Goal: Transaction & Acquisition: Purchase product/service

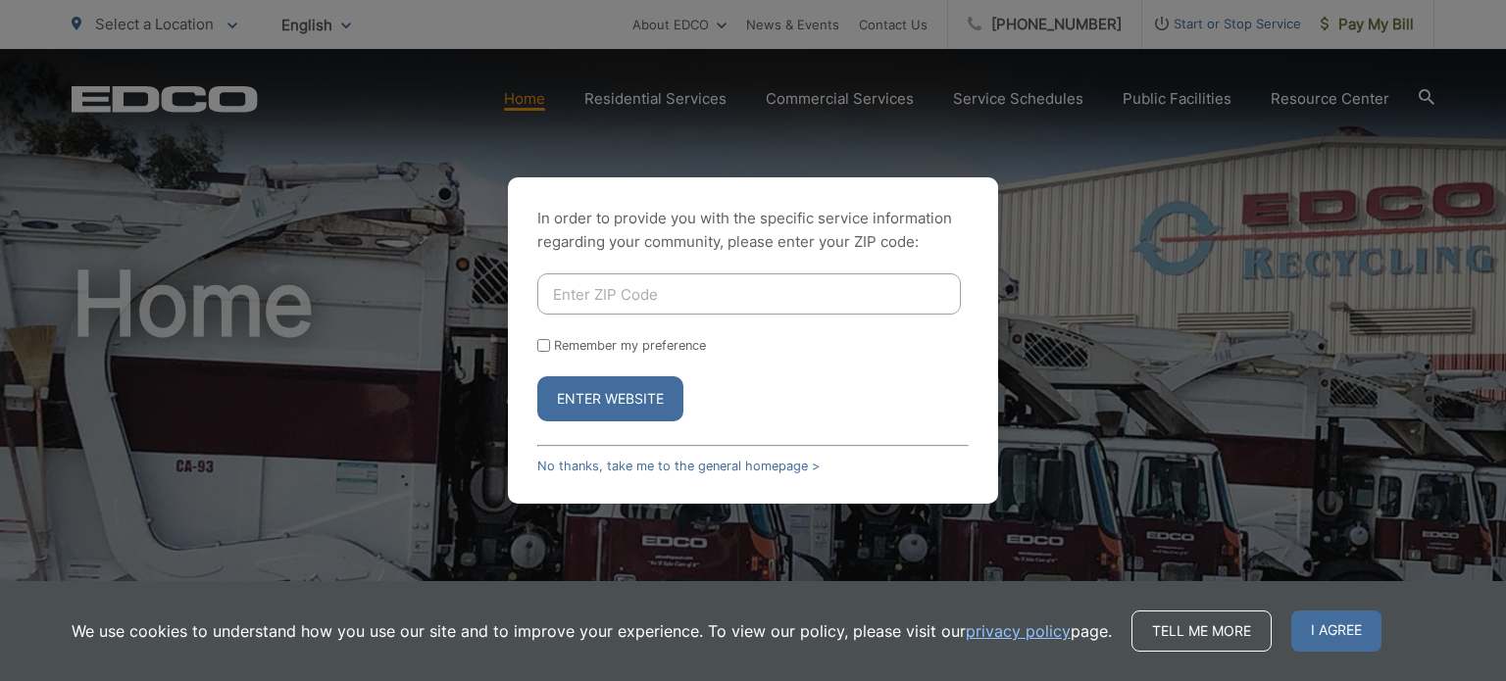
click at [591, 290] on input "Enter ZIP Code" at bounding box center [749, 294] width 424 height 41
type input "90275"
click at [616, 351] on label "Remember my preference" at bounding box center [630, 345] width 152 height 15
click at [550, 351] on input "Remember my preference" at bounding box center [543, 345] width 13 height 13
checkbox input "true"
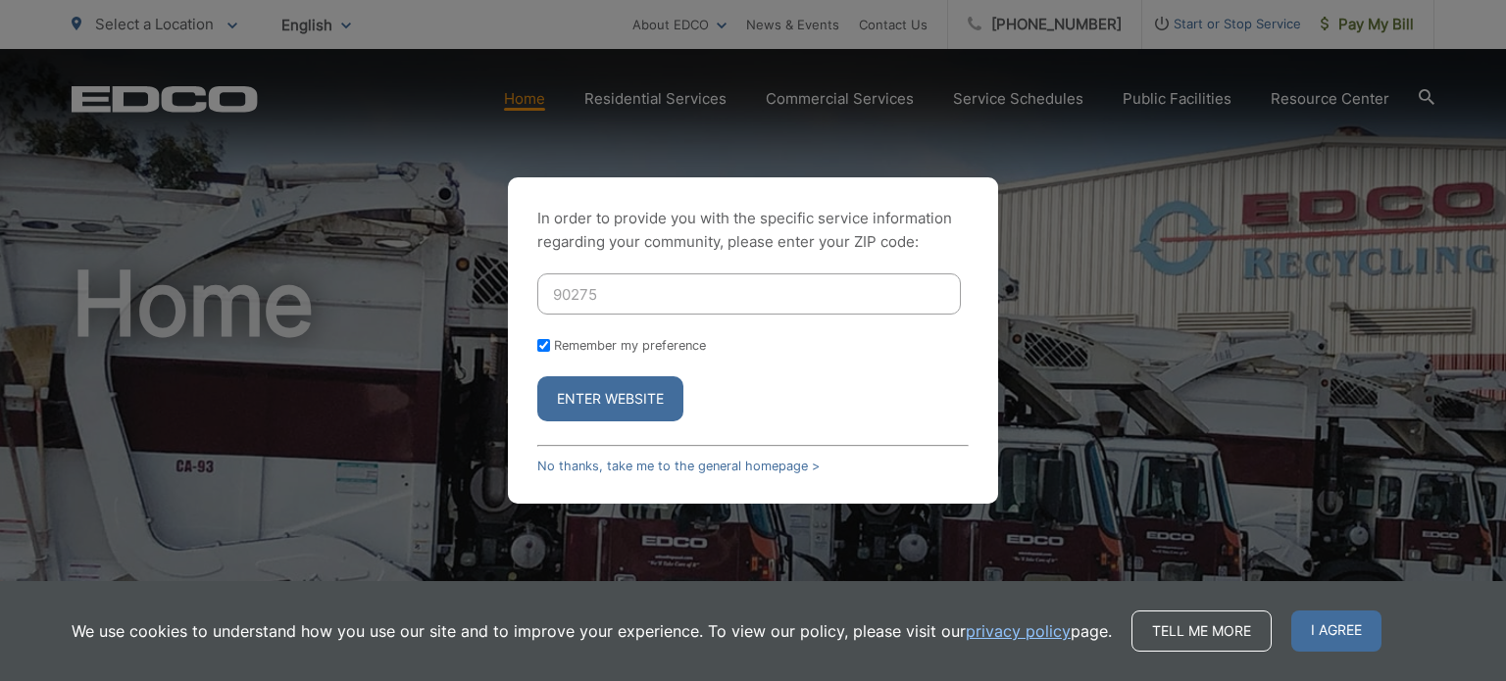
click at [636, 414] on button "Enter Website" at bounding box center [610, 398] width 146 height 45
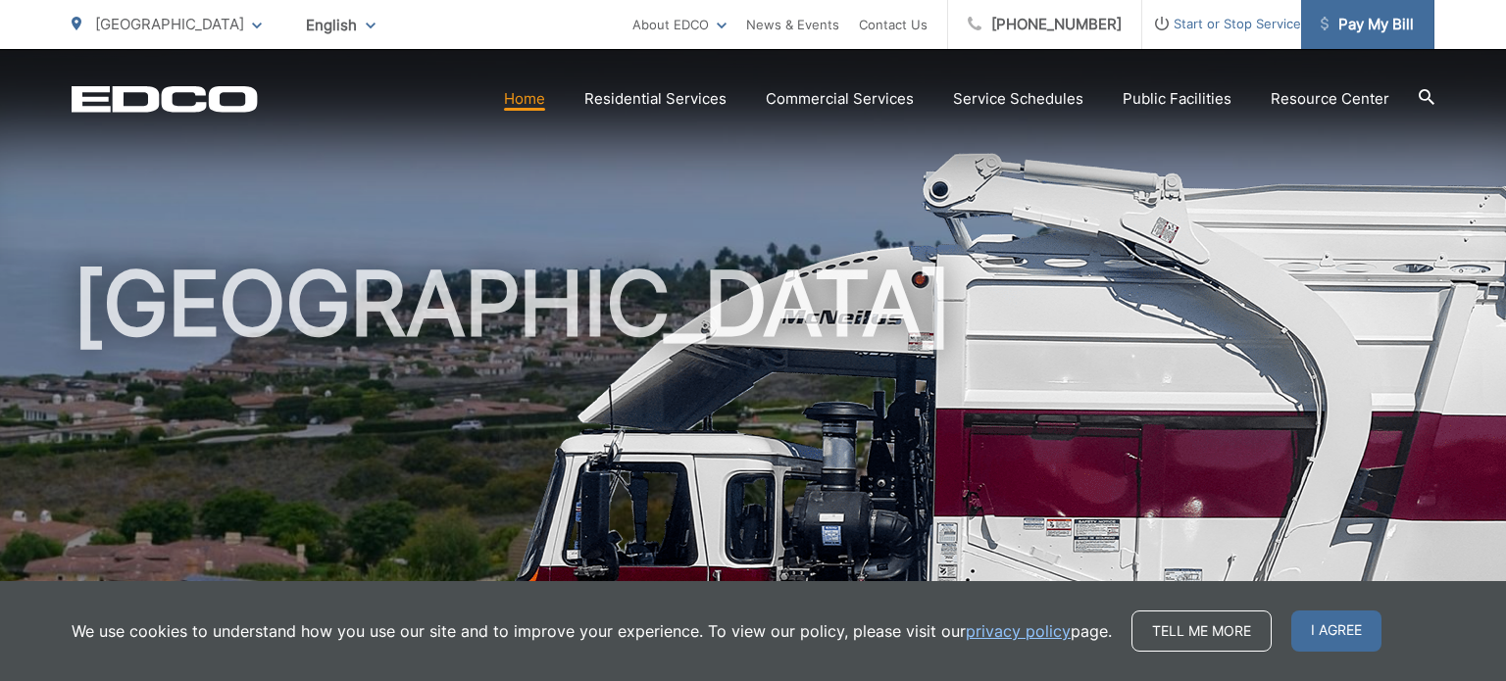
click at [1381, 27] on span "Pay My Bill" at bounding box center [1367, 25] width 93 height 24
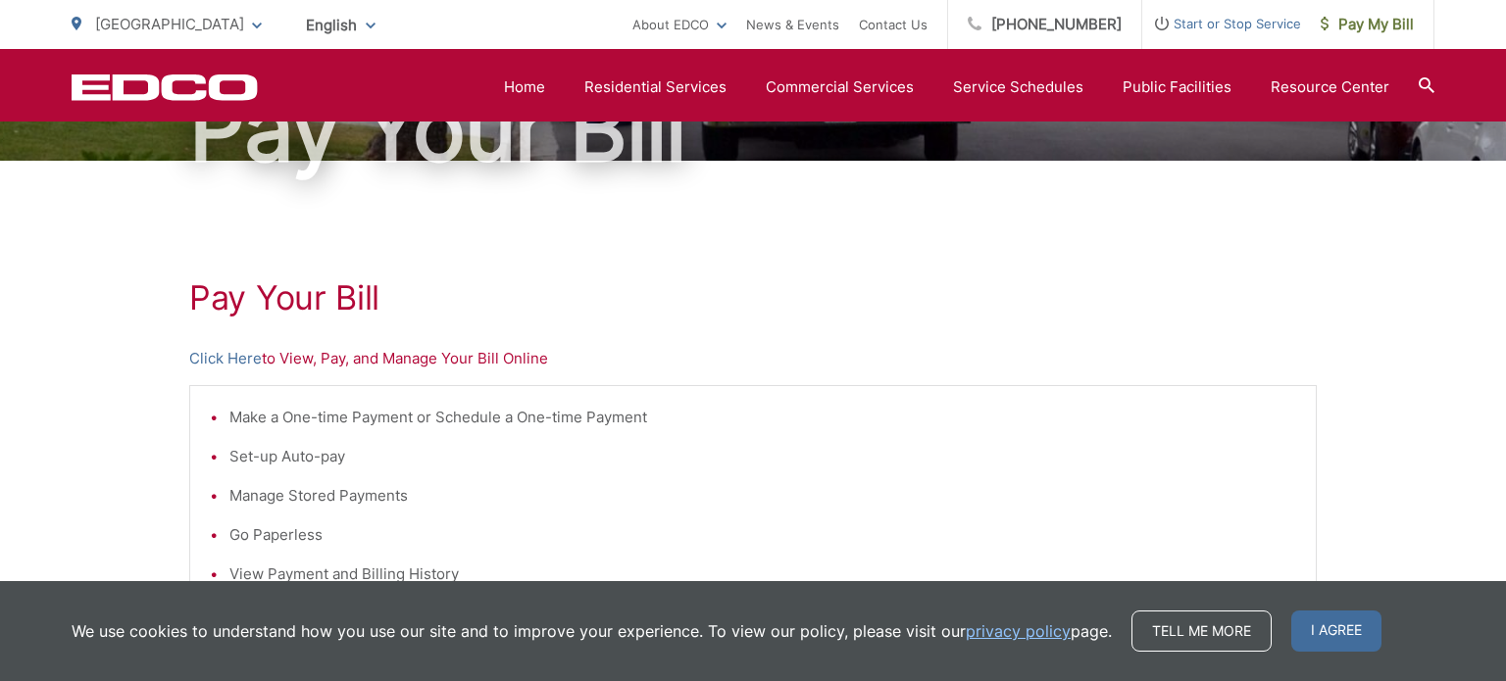
scroll to position [235, 0]
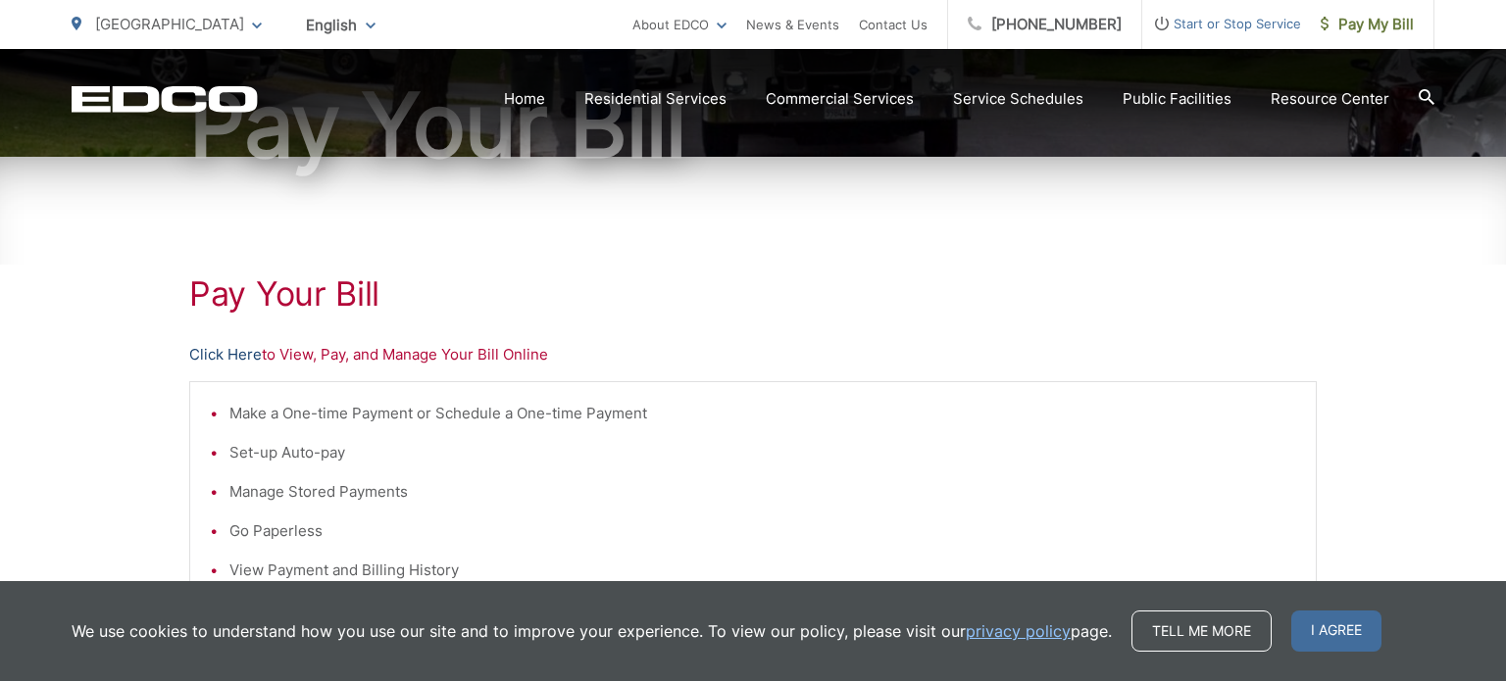
click at [223, 350] on link "Click Here" at bounding box center [225, 355] width 73 height 24
